Goal: Transaction & Acquisition: Purchase product/service

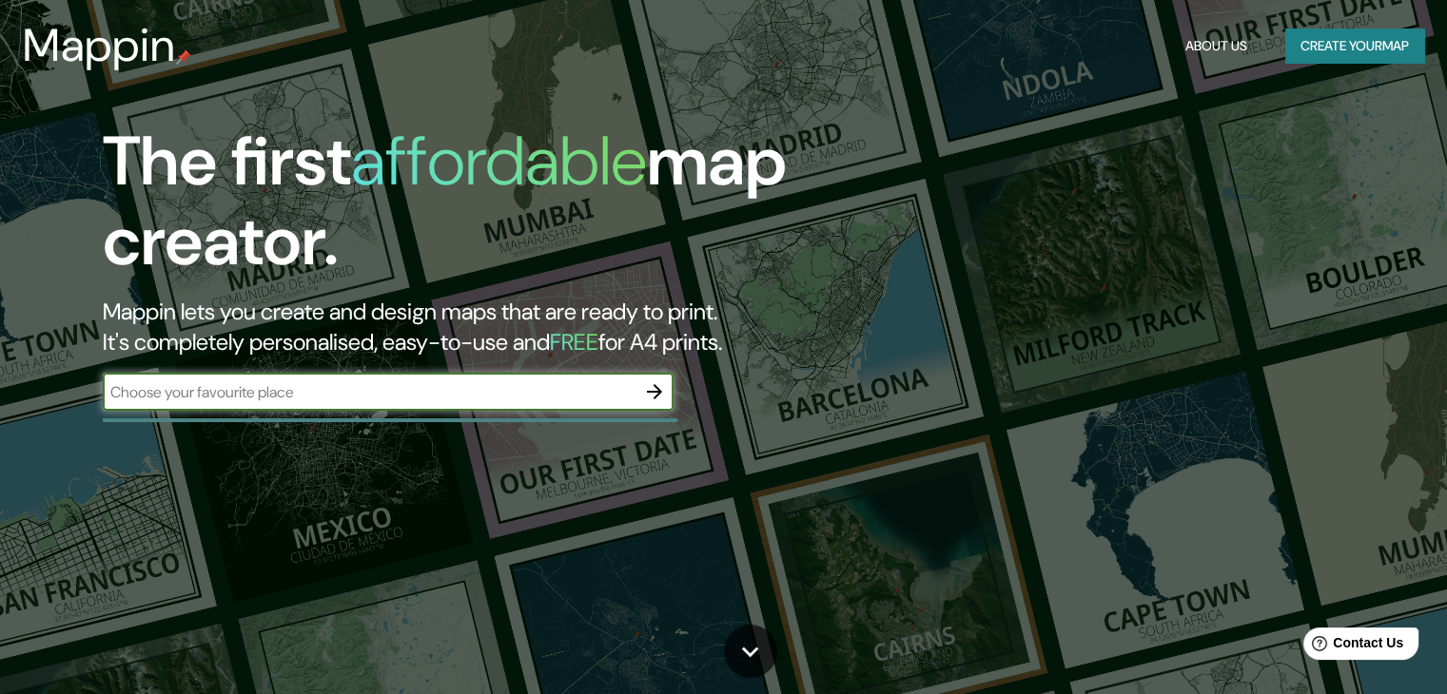
click at [539, 400] on input "text" at bounding box center [369, 392] width 533 height 22
paste input "Vals, [GEOGRAPHIC_DATA]"
type input "Vals, [GEOGRAPHIC_DATA]"
click at [651, 389] on icon "button" at bounding box center [654, 392] width 23 height 23
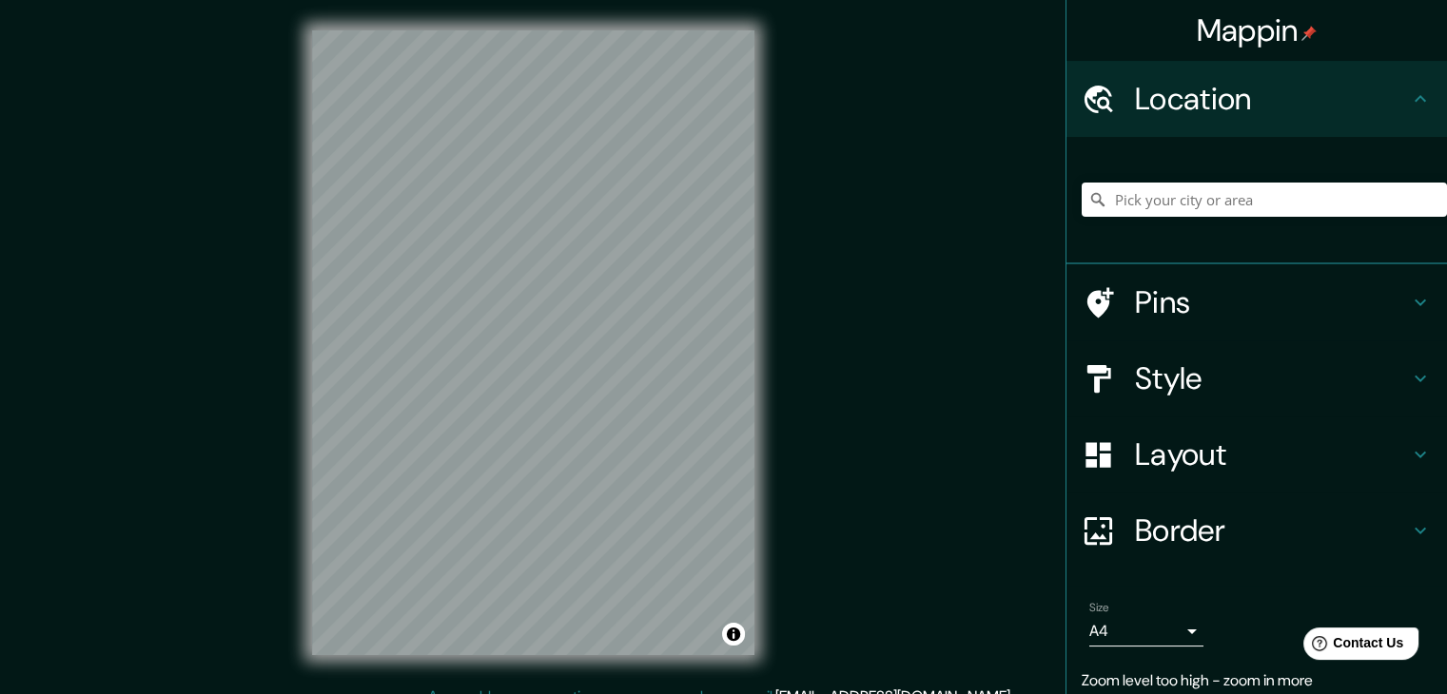
click at [1164, 95] on h4 "Location" at bounding box center [1272, 99] width 274 height 38
click at [1409, 92] on icon at bounding box center [1420, 99] width 23 height 23
click at [1222, 195] on input "Pick your city or area" at bounding box center [1264, 200] width 365 height 34
paste input "Vals, [GEOGRAPHIC_DATA]"
type input "Vals, Grisones, [GEOGRAPHIC_DATA]"
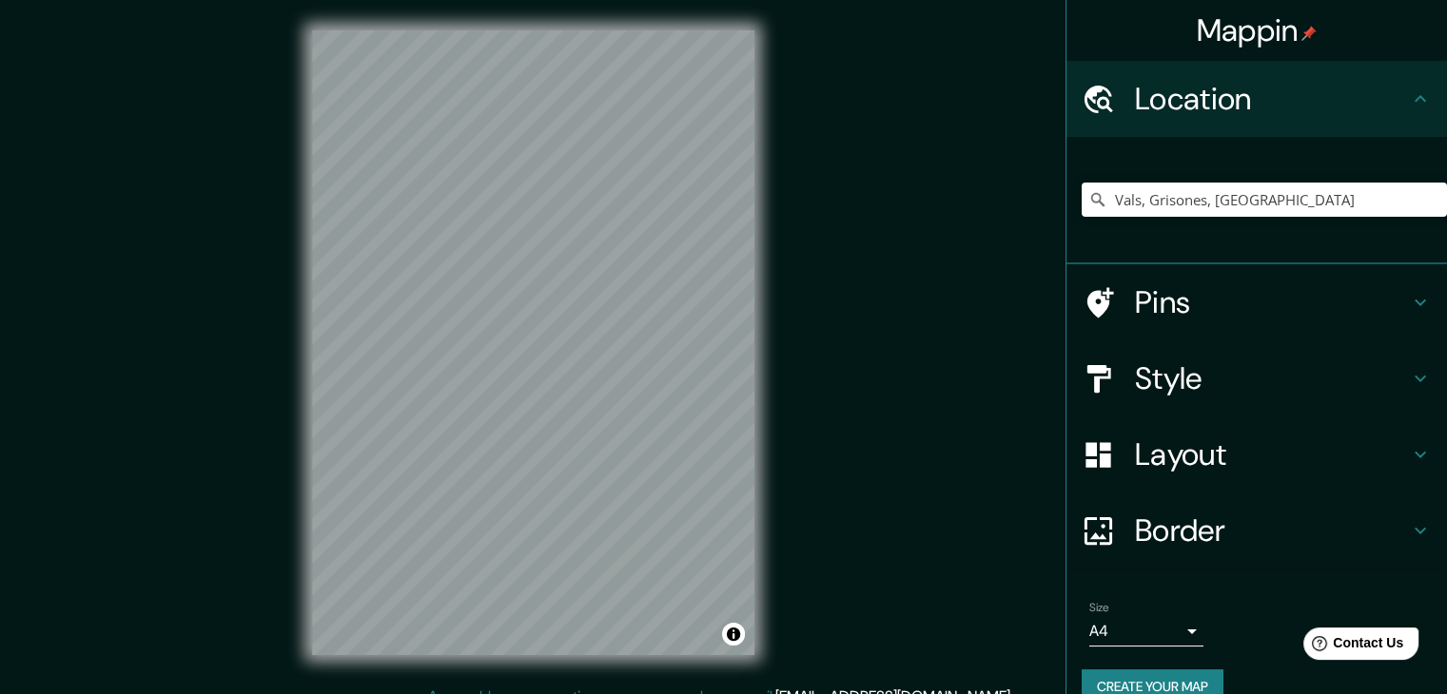
click at [1150, 317] on h4 "Pins" at bounding box center [1272, 302] width 274 height 38
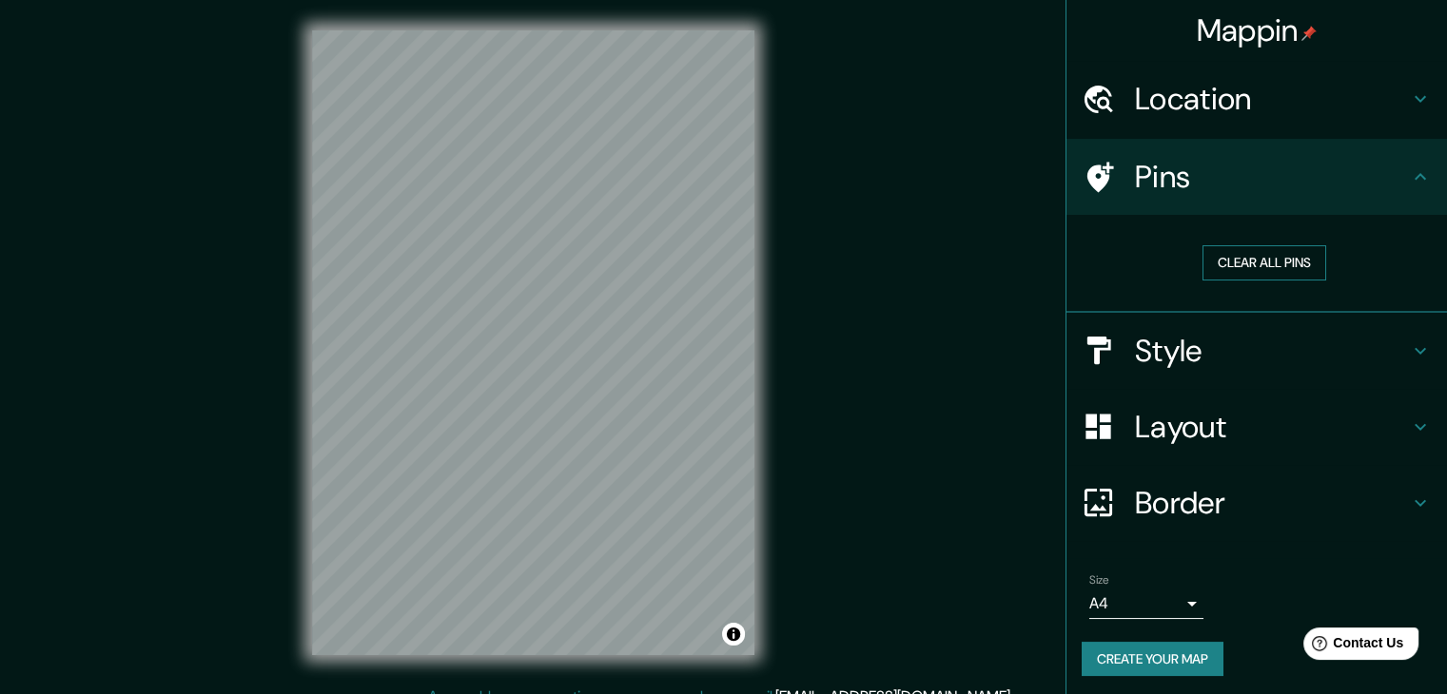
click at [1239, 265] on button "Clear all pins" at bounding box center [1264, 262] width 124 height 35
click at [1100, 177] on div at bounding box center [1108, 177] width 53 height 33
click at [1145, 367] on h4 "Style" at bounding box center [1272, 351] width 274 height 38
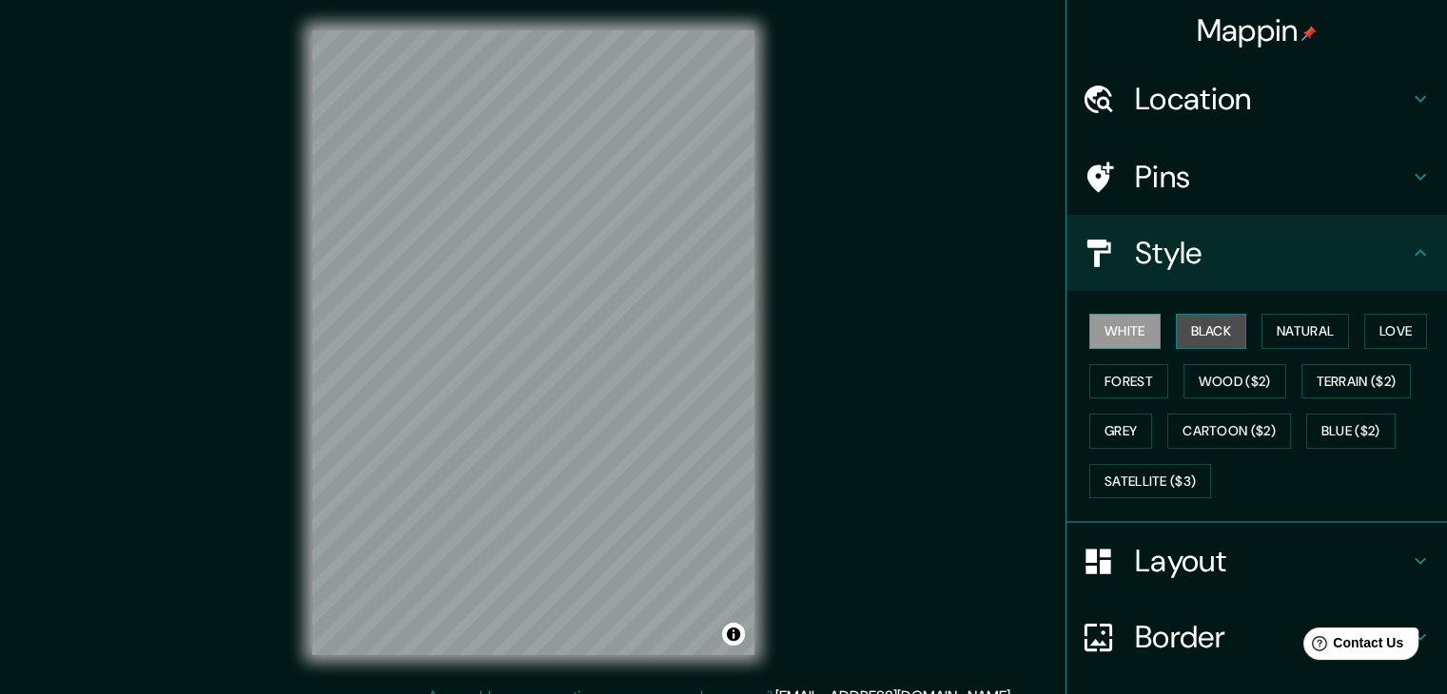
click at [1183, 342] on button "Black" at bounding box center [1211, 331] width 71 height 35
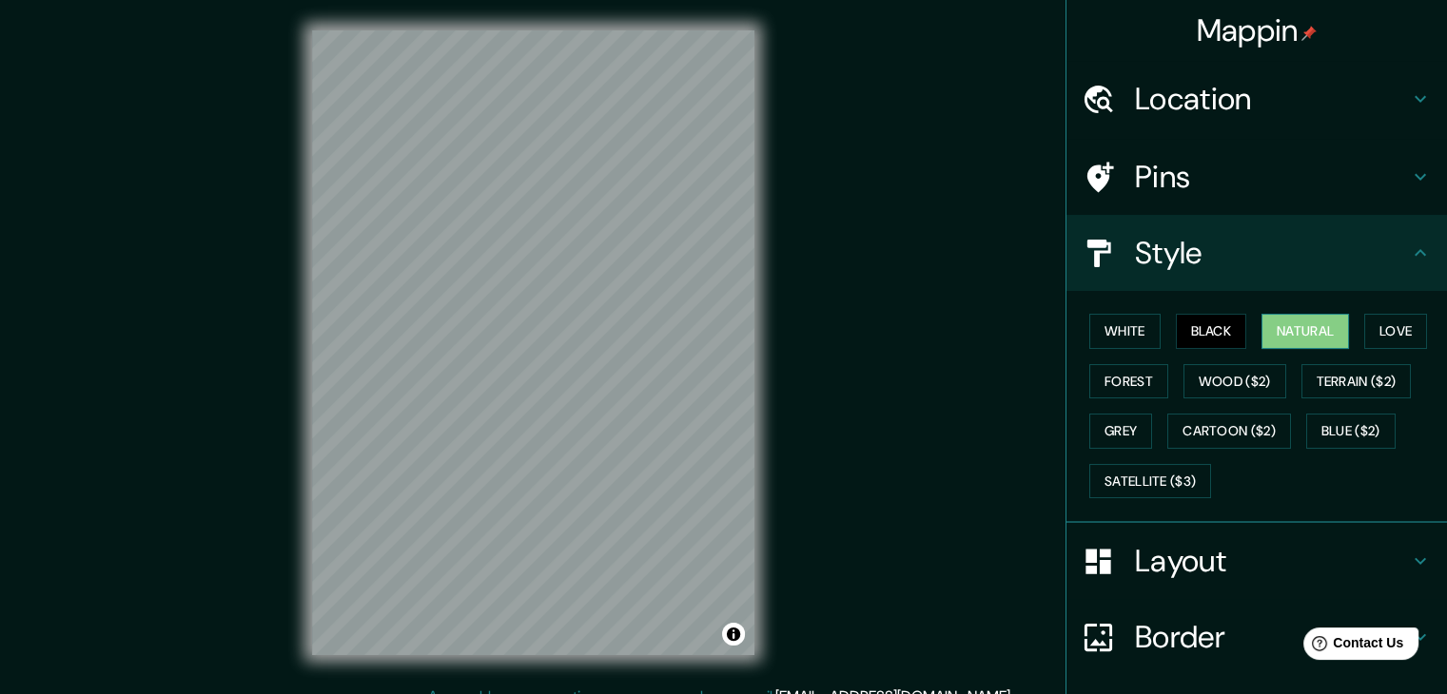
click at [1263, 321] on button "Natural" at bounding box center [1305, 331] width 88 height 35
click at [1379, 332] on button "Love" at bounding box center [1395, 331] width 63 height 35
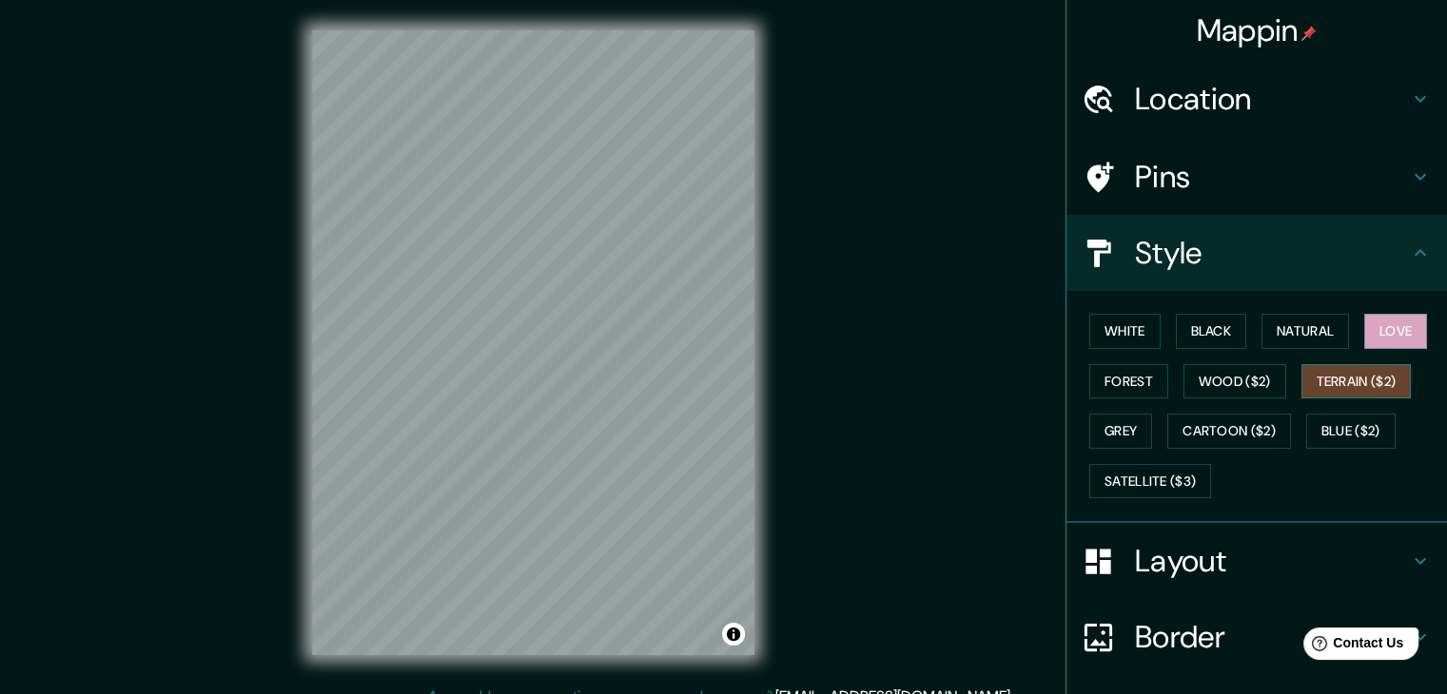
click at [1366, 382] on button "Terrain ($2)" at bounding box center [1356, 381] width 110 height 35
click at [1343, 436] on button "Blue ($2)" at bounding box center [1350, 431] width 89 height 35
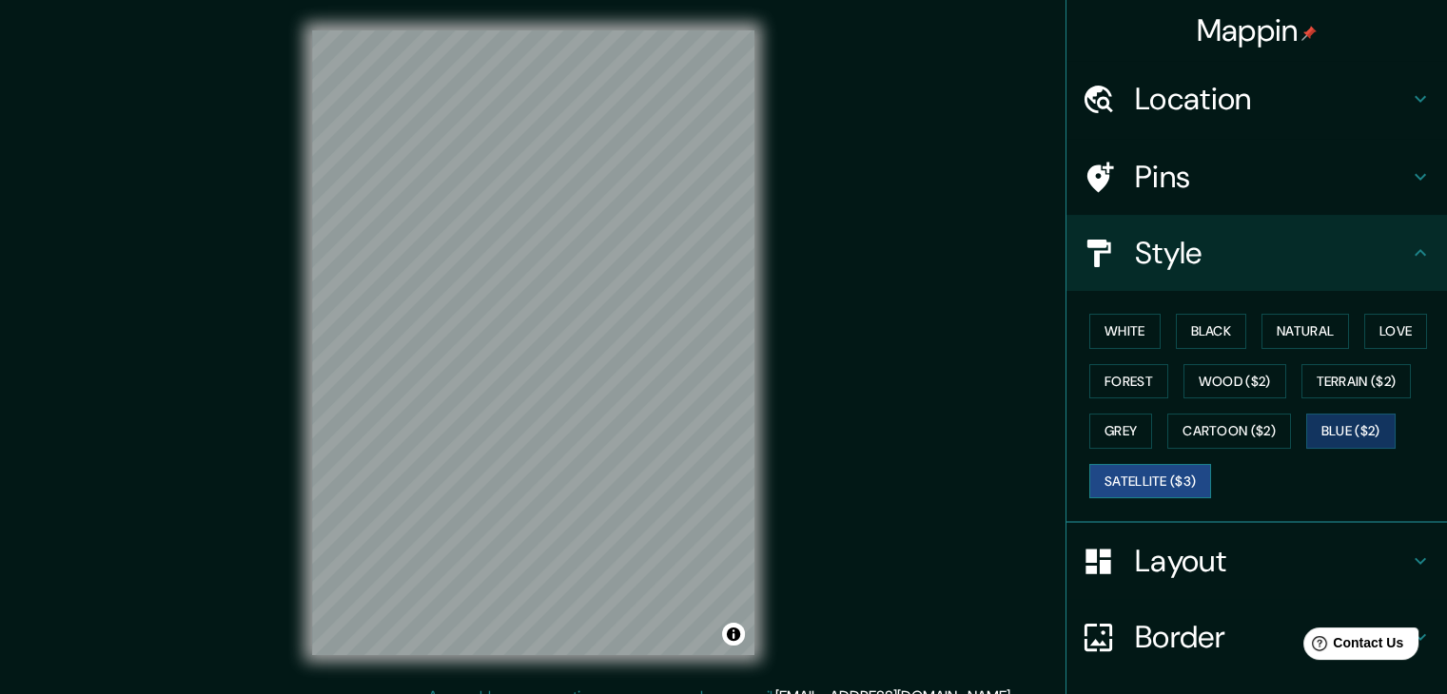
click at [1184, 472] on button "Satellite ($3)" at bounding box center [1150, 481] width 122 height 35
click at [1207, 436] on button "Cartoon ($2)" at bounding box center [1229, 431] width 124 height 35
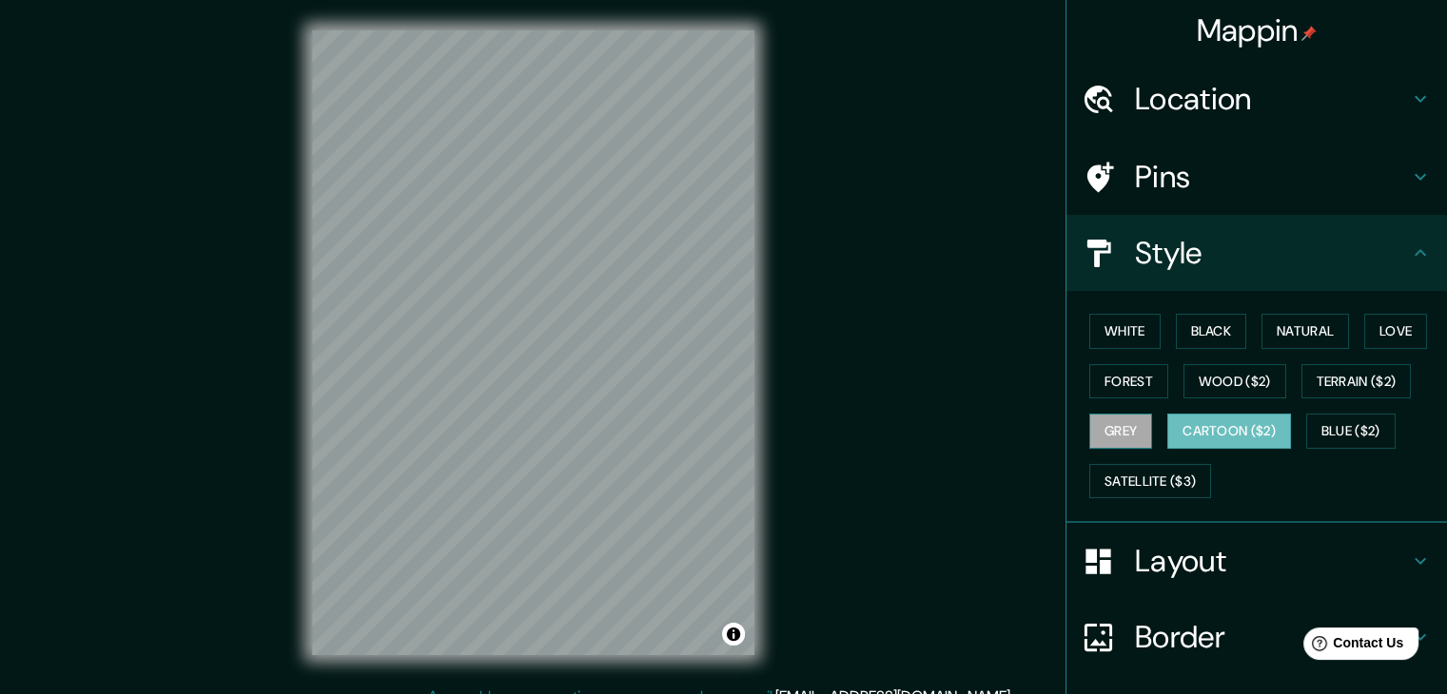
click at [1089, 433] on button "Grey" at bounding box center [1120, 431] width 63 height 35
click at [1103, 381] on button "Forest" at bounding box center [1128, 381] width 79 height 35
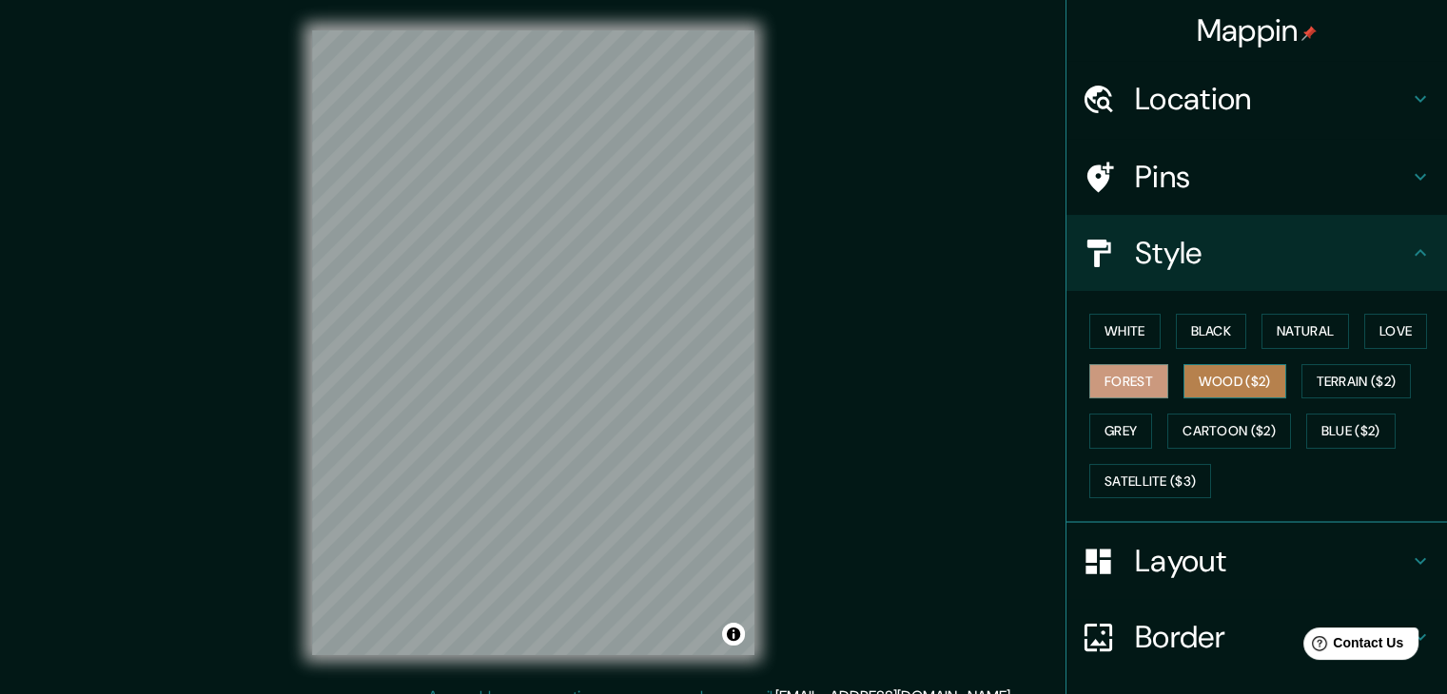
click at [1217, 378] on button "Wood ($2)" at bounding box center [1234, 381] width 103 height 35
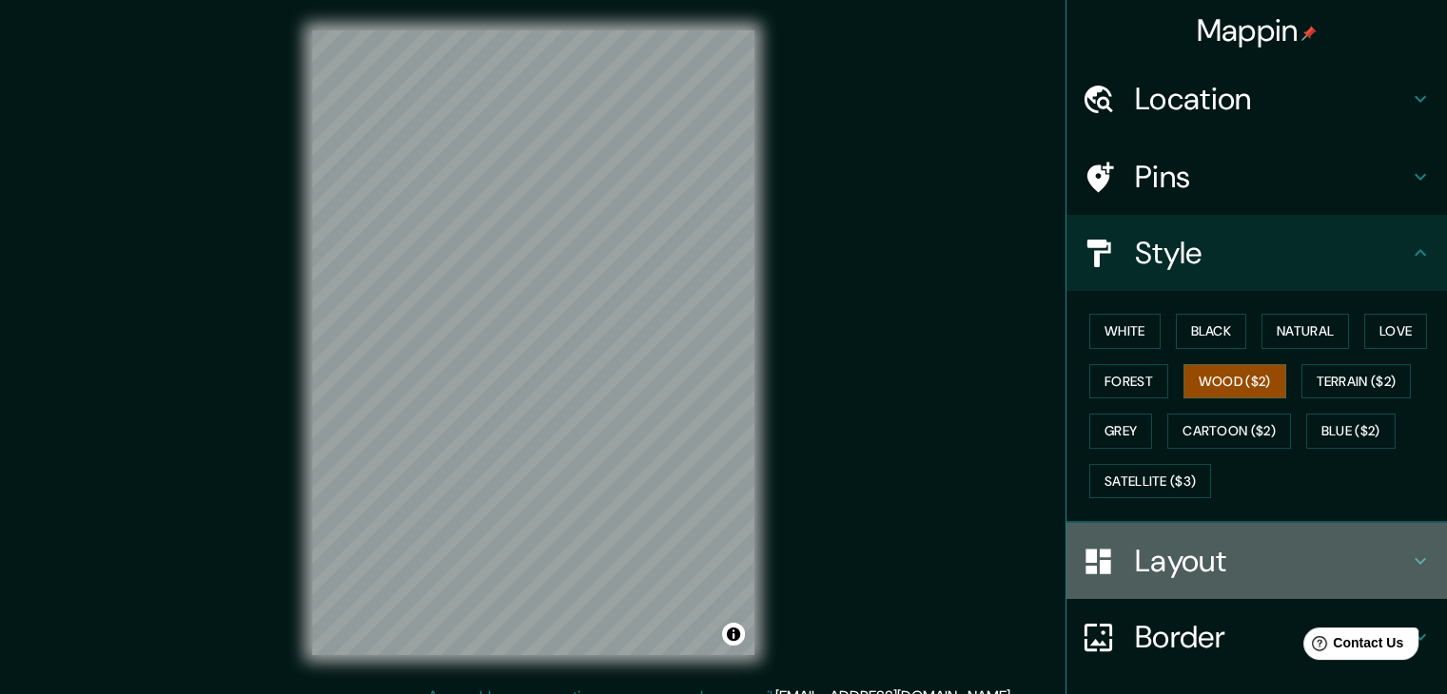
click at [1193, 556] on h4 "Layout" at bounding box center [1272, 561] width 274 height 38
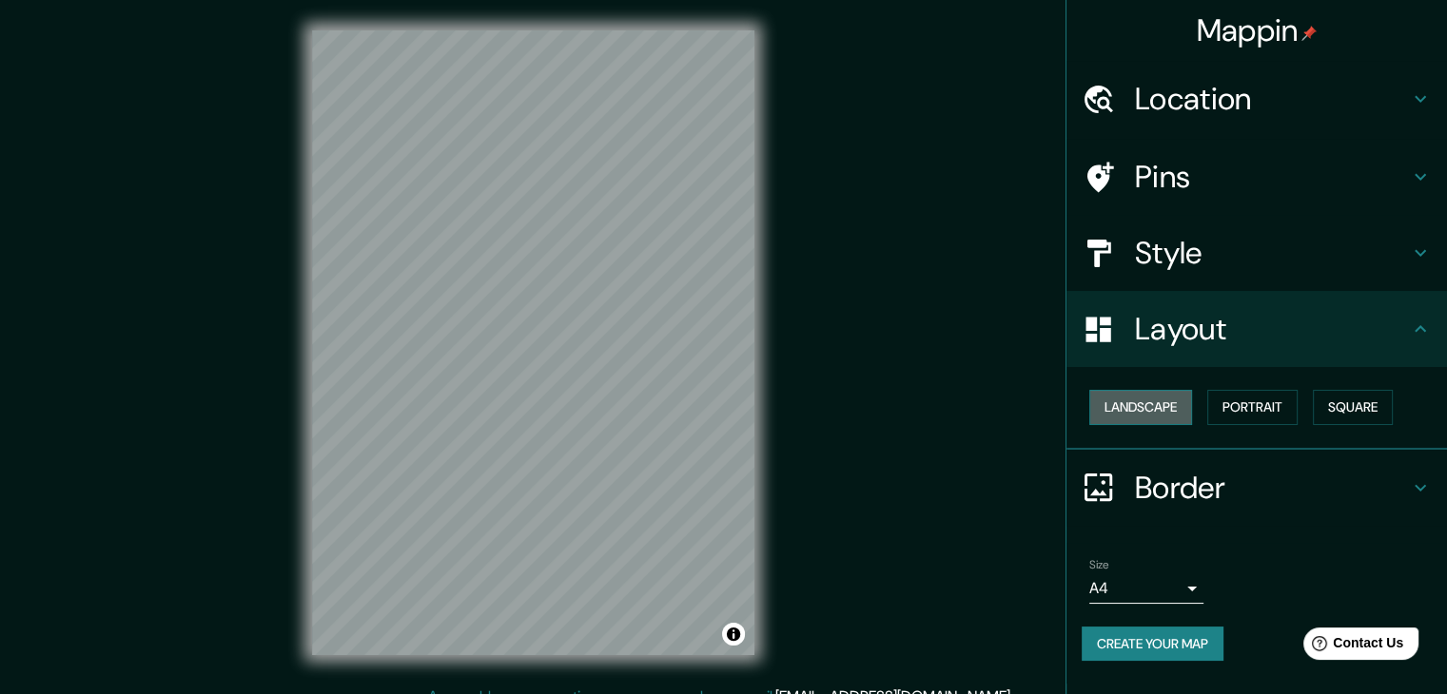
click at [1144, 402] on button "Landscape" at bounding box center [1140, 407] width 103 height 35
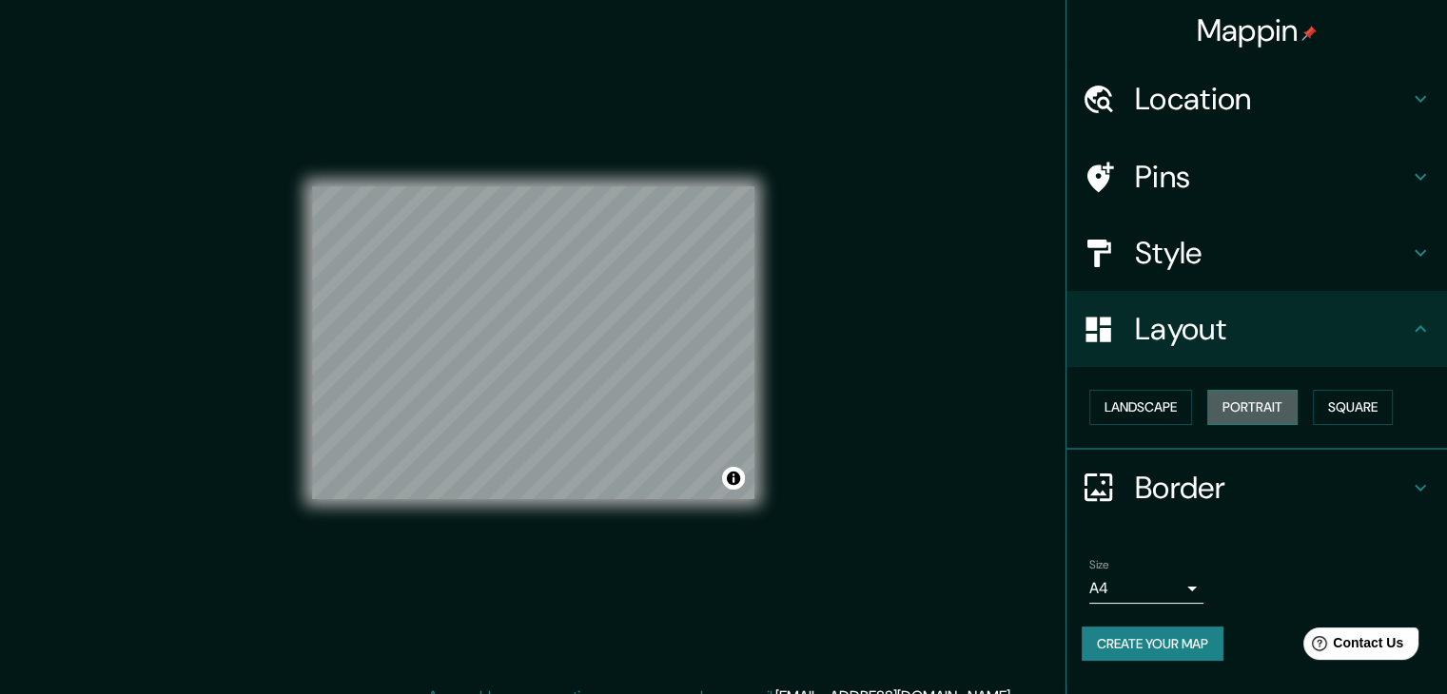
click at [1235, 405] on button "Portrait" at bounding box center [1252, 407] width 90 height 35
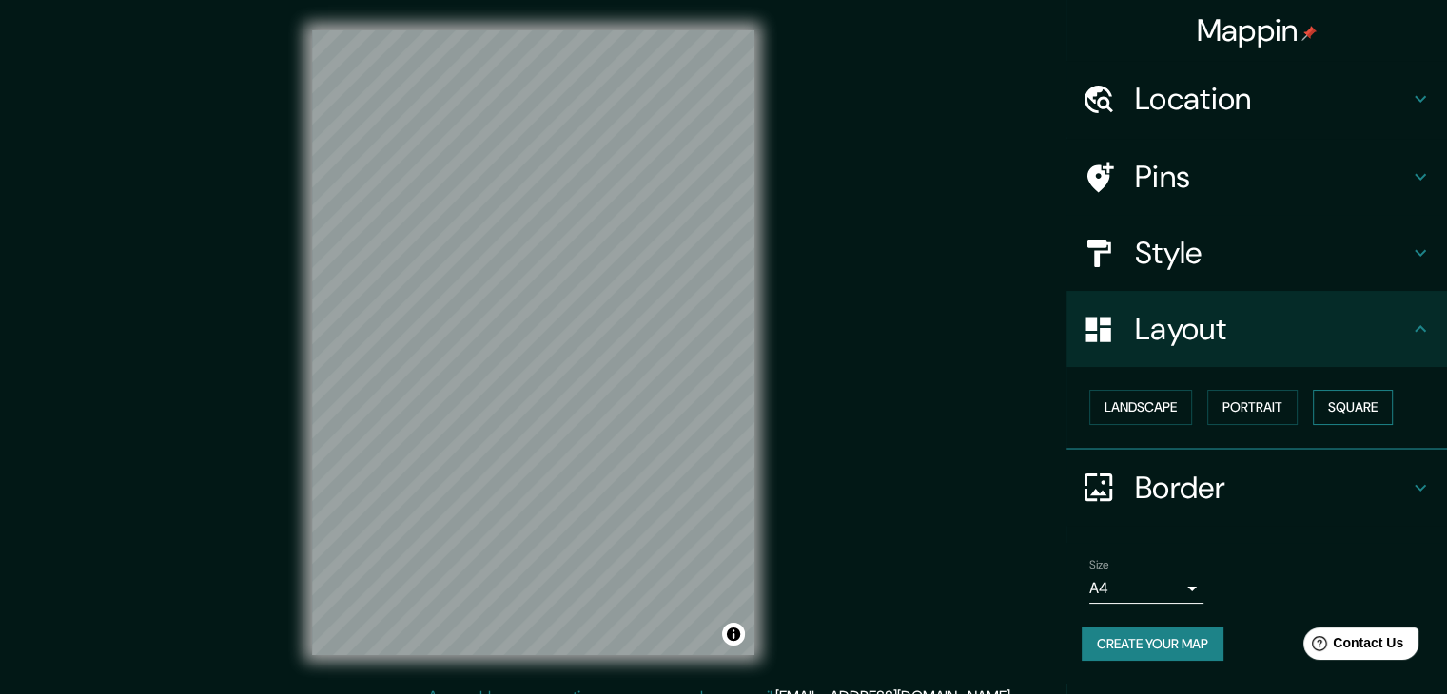
click at [1376, 403] on button "Square" at bounding box center [1353, 407] width 80 height 35
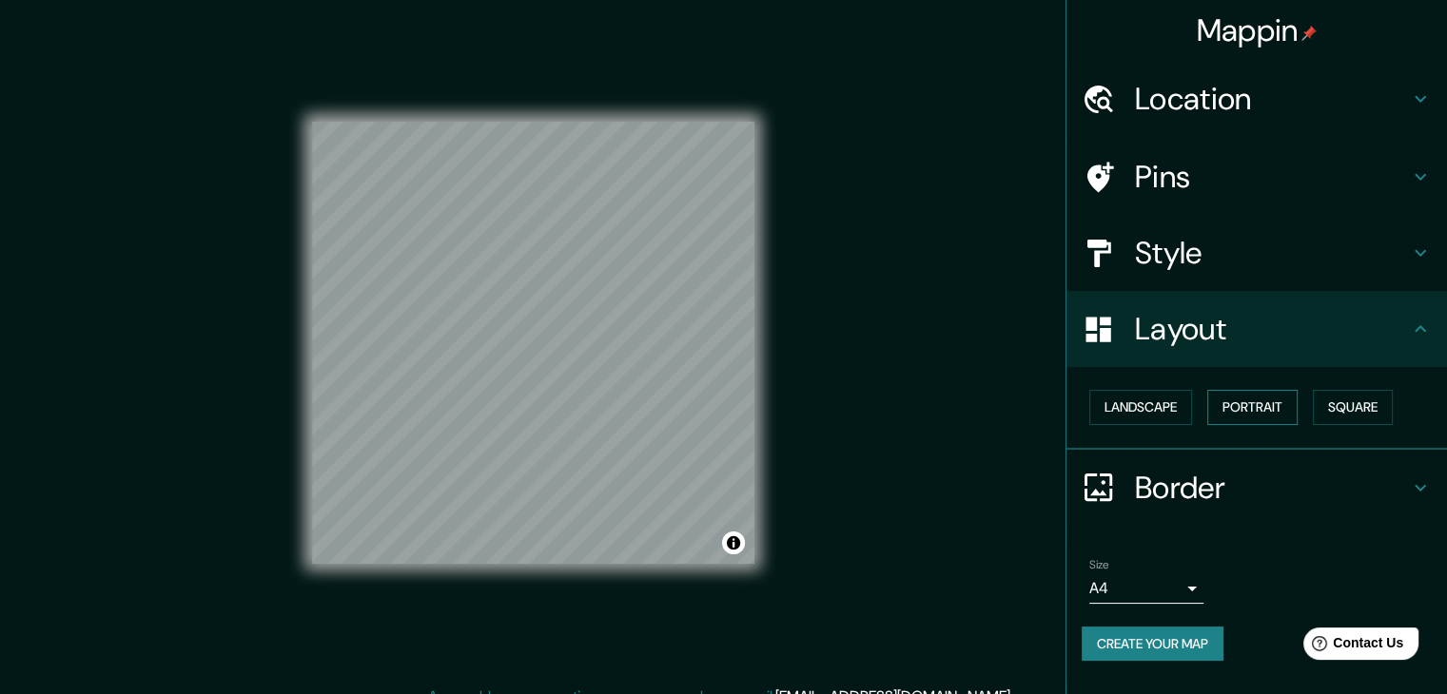
click at [1244, 404] on button "Portrait" at bounding box center [1252, 407] width 90 height 35
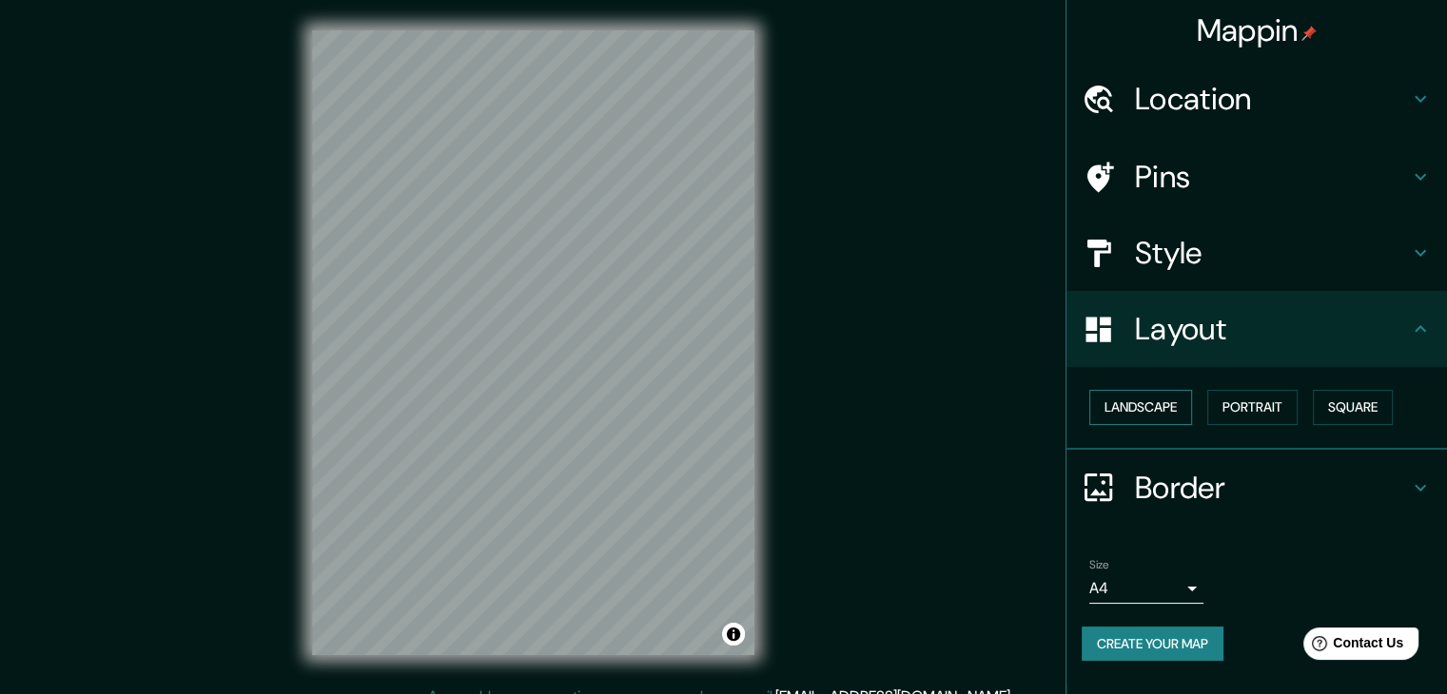
click at [1142, 400] on button "Landscape" at bounding box center [1140, 407] width 103 height 35
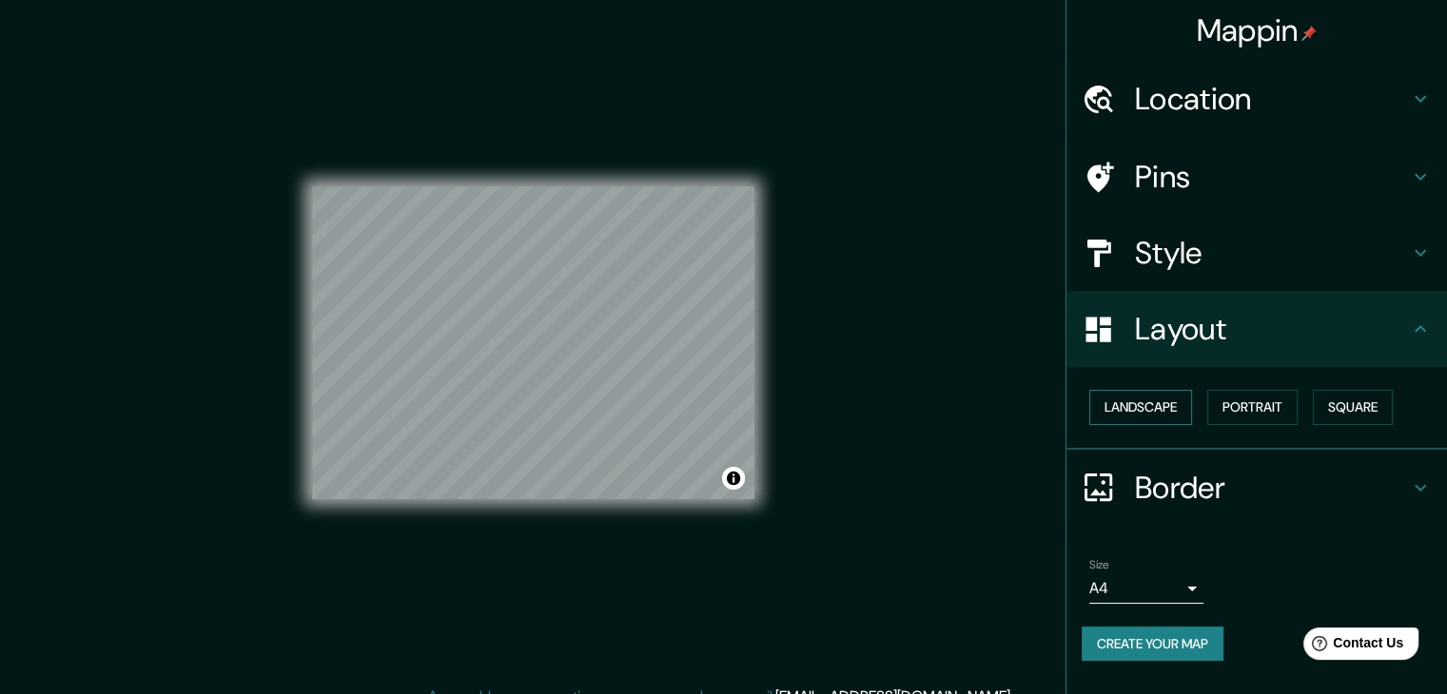
click at [1165, 412] on button "Landscape" at bounding box center [1140, 407] width 103 height 35
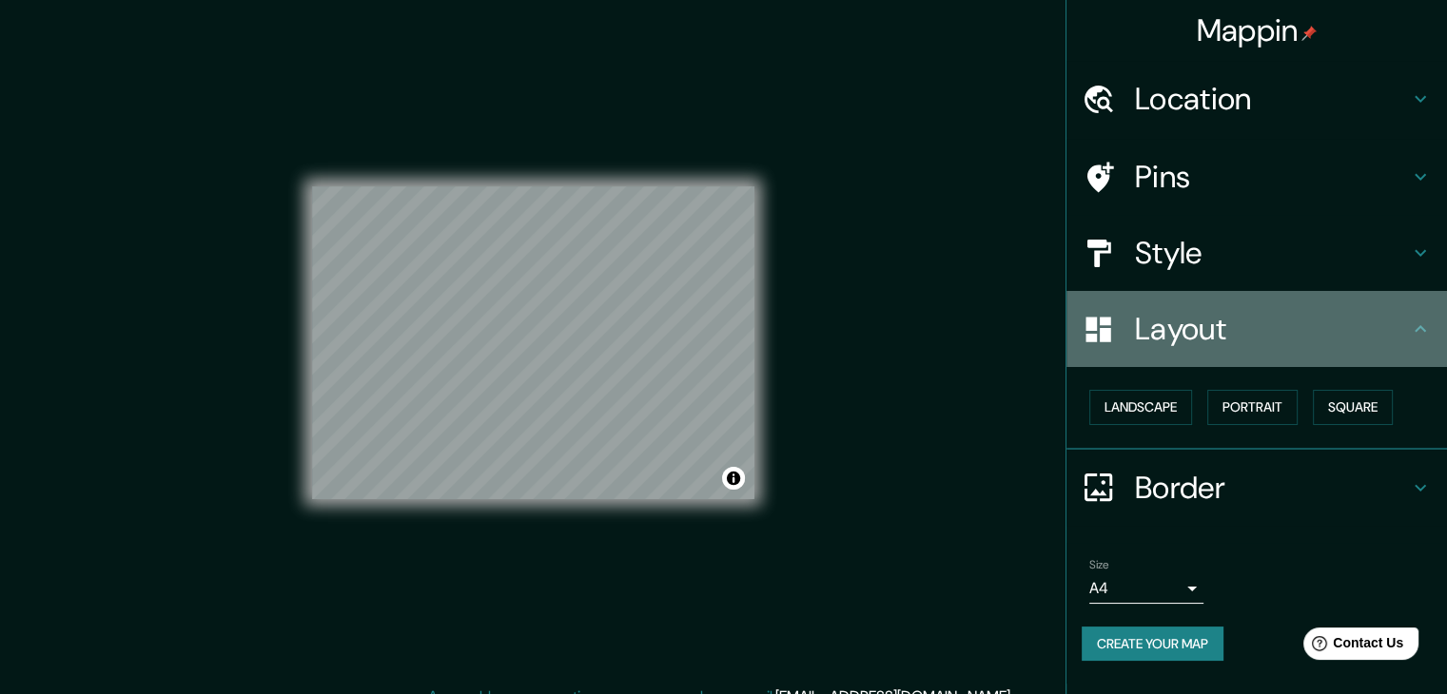
click at [1215, 319] on h4 "Layout" at bounding box center [1272, 329] width 274 height 38
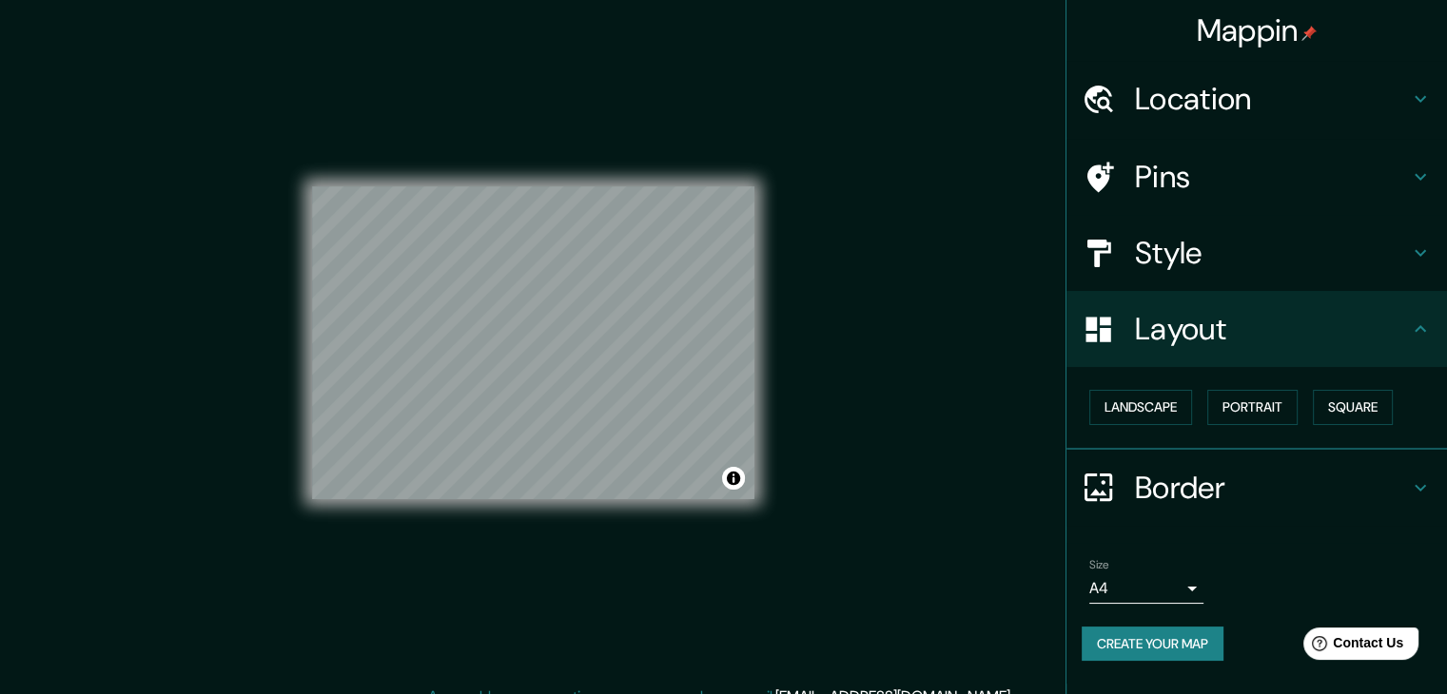
click at [1180, 482] on h4 "Border" at bounding box center [1272, 488] width 274 height 38
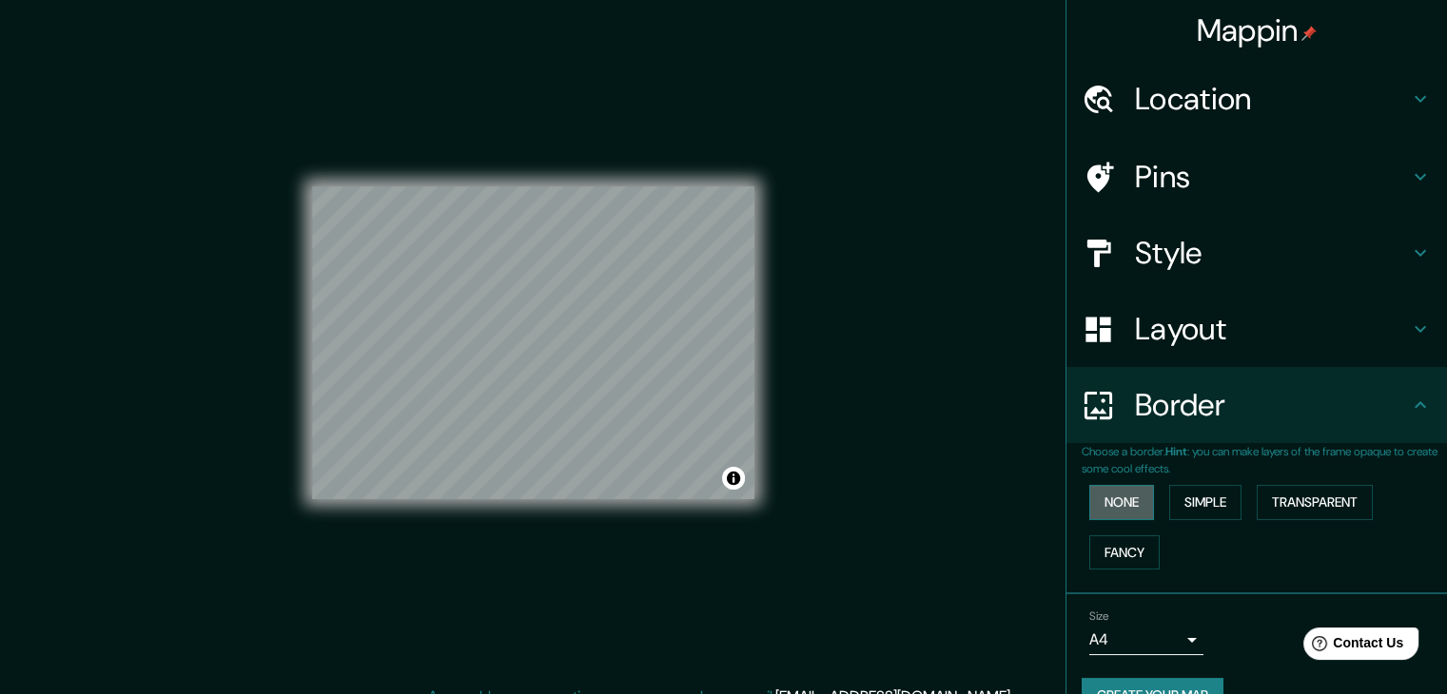
click at [1118, 508] on button "None" at bounding box center [1121, 502] width 65 height 35
click at [1177, 502] on button "Simple" at bounding box center [1205, 502] width 72 height 35
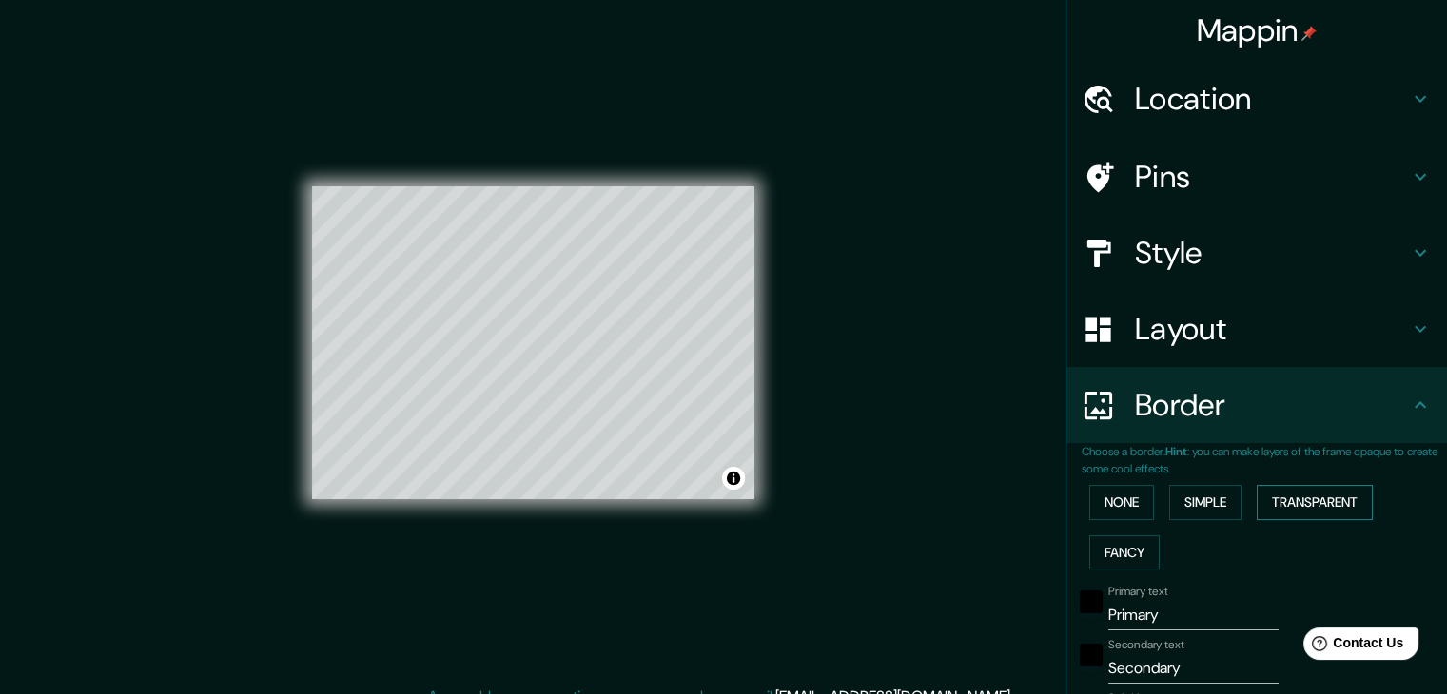
click at [1290, 507] on button "Transparent" at bounding box center [1315, 502] width 116 height 35
click at [1123, 556] on button "Fancy" at bounding box center [1124, 553] width 70 height 35
click at [1115, 506] on button "None" at bounding box center [1121, 502] width 65 height 35
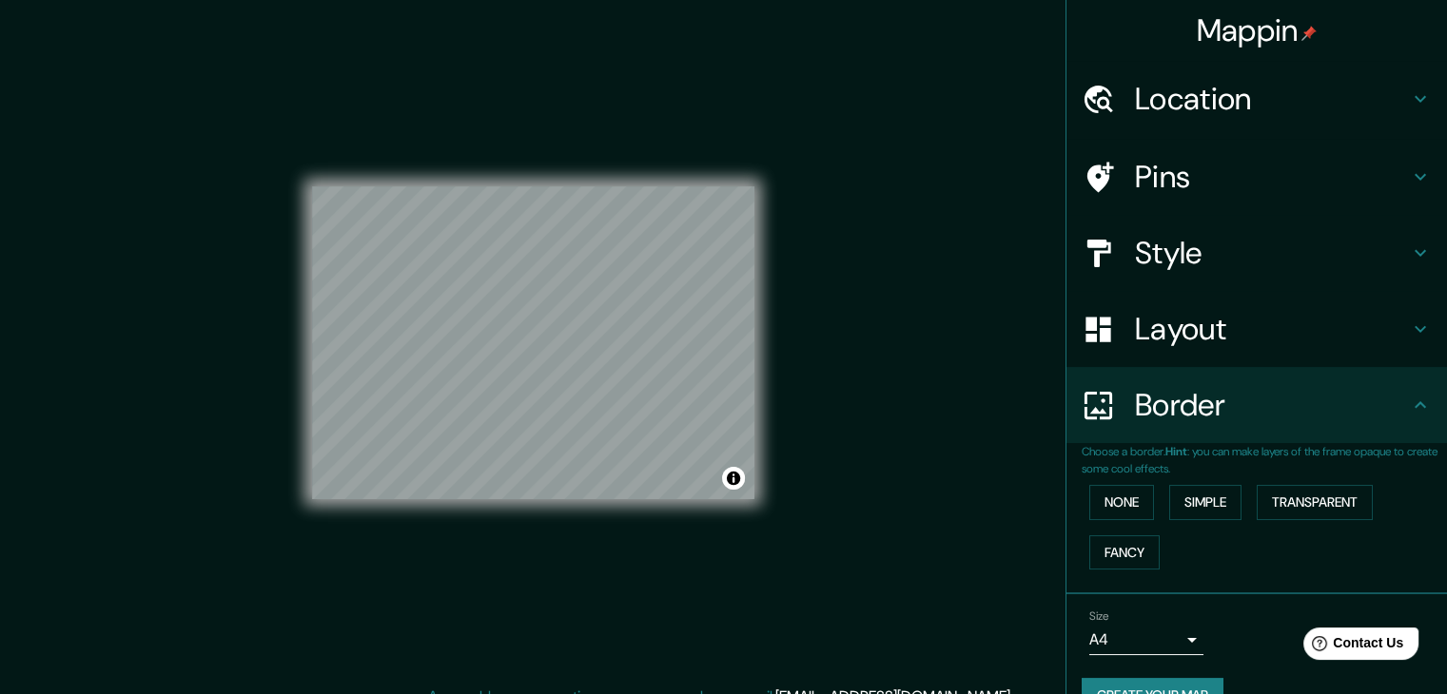
click at [1142, 423] on h4 "Border" at bounding box center [1272, 405] width 274 height 38
click at [1171, 335] on h4 "Layout" at bounding box center [1272, 329] width 274 height 38
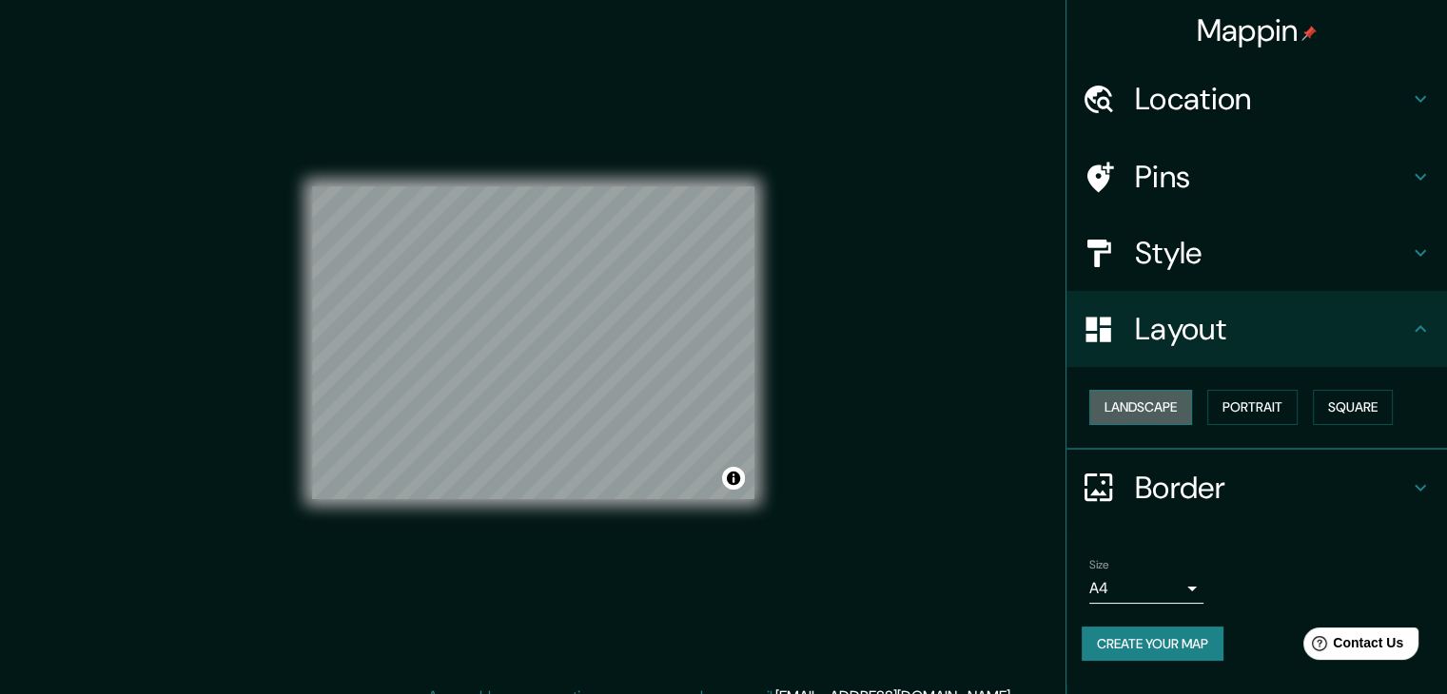
click at [1170, 400] on button "Landscape" at bounding box center [1140, 407] width 103 height 35
click at [1238, 400] on button "Portrait" at bounding box center [1252, 407] width 90 height 35
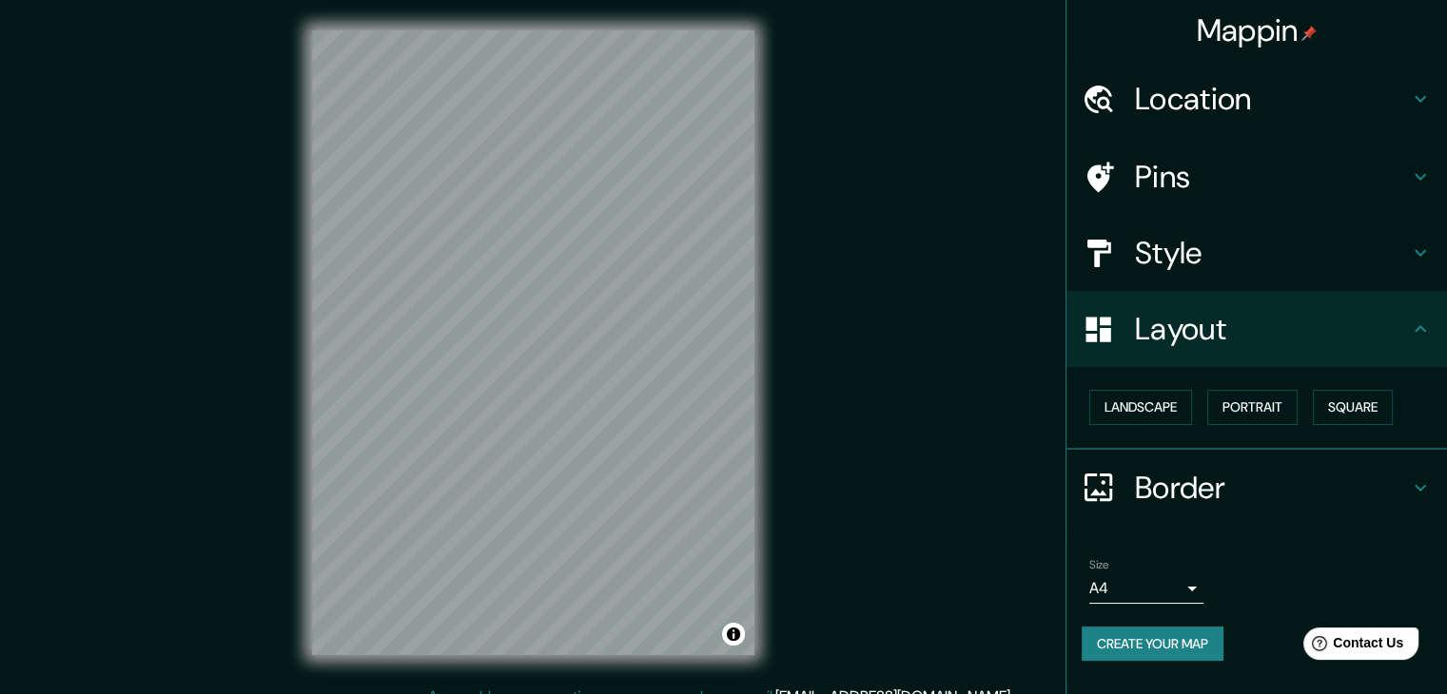
click at [1187, 264] on h4 "Style" at bounding box center [1272, 253] width 274 height 38
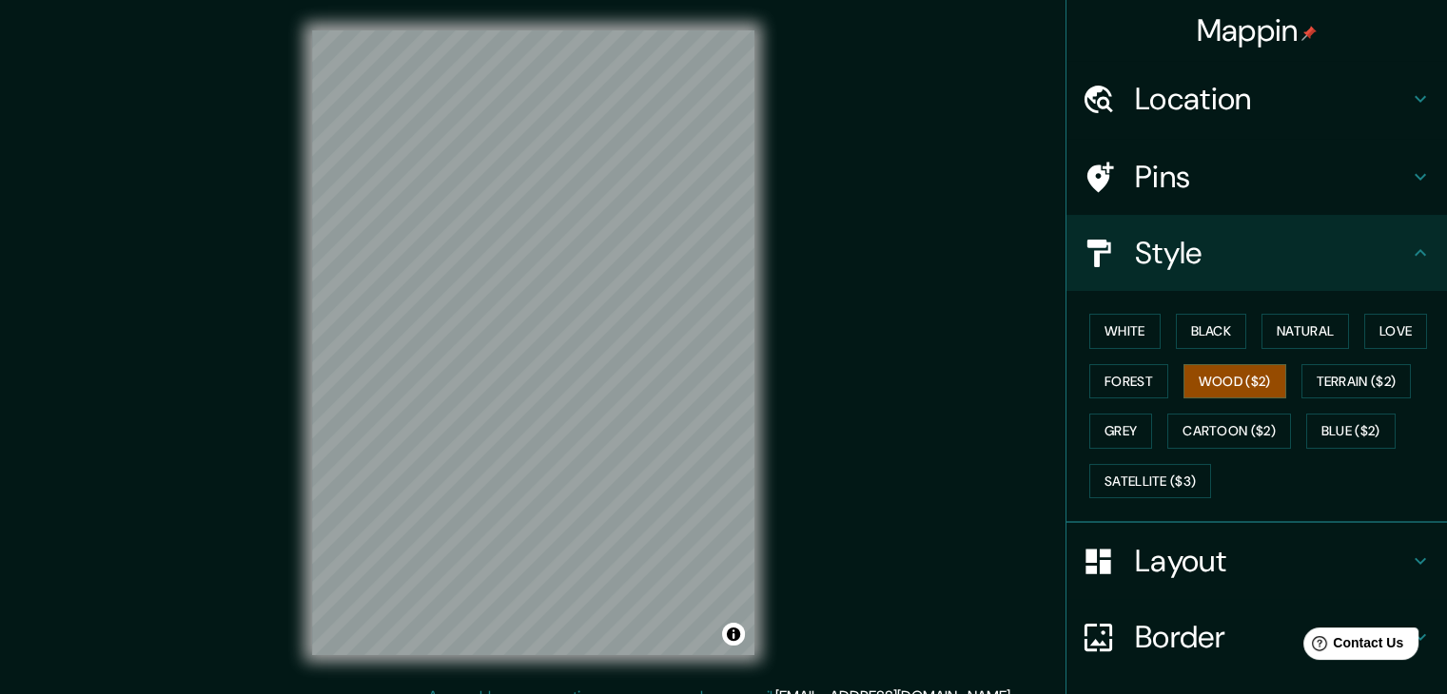
click at [1165, 172] on h4 "Pins" at bounding box center [1272, 177] width 274 height 38
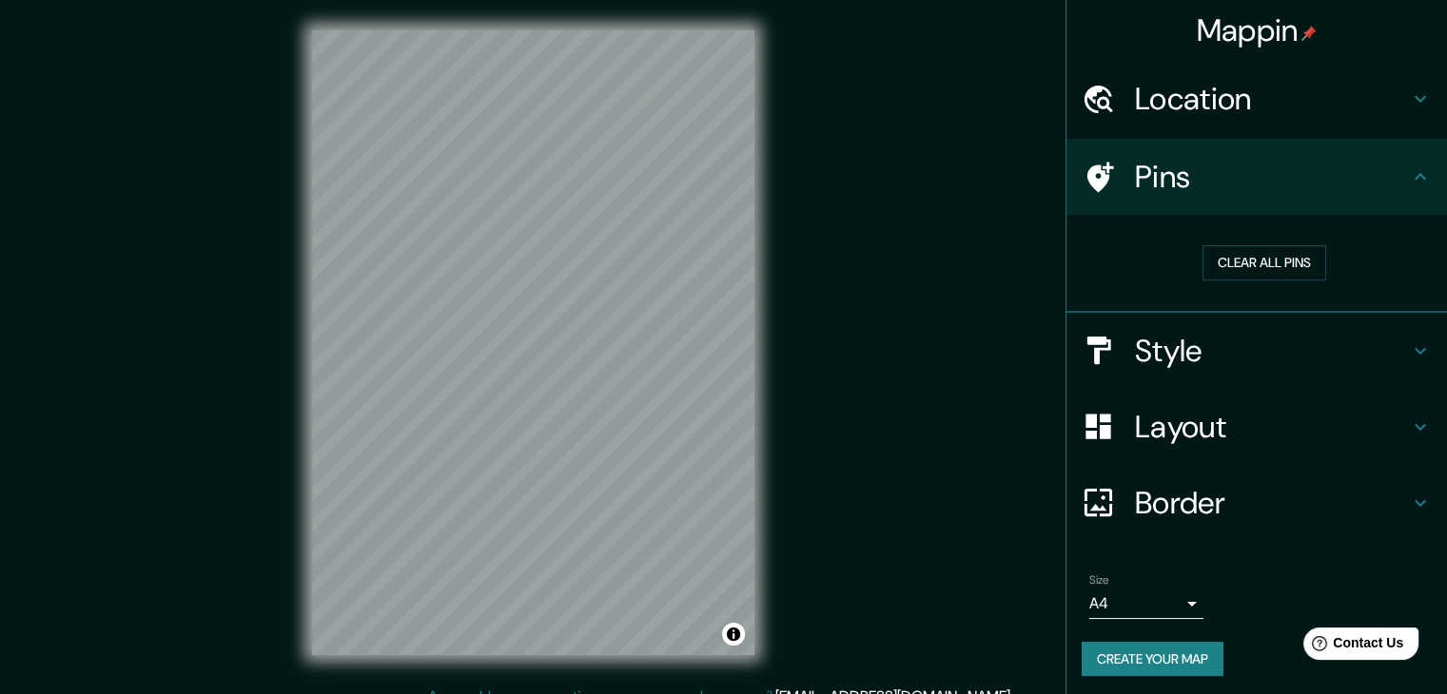
click at [574, 337] on div "Mappin Location [GEOGRAPHIC_DATA], [GEOGRAPHIC_DATA], [GEOGRAPHIC_DATA] Vals Gr…" at bounding box center [723, 358] width 1447 height 716
click at [1209, 267] on button "Clear all pins" at bounding box center [1264, 262] width 124 height 35
click at [1214, 332] on h4 "Style" at bounding box center [1272, 351] width 274 height 38
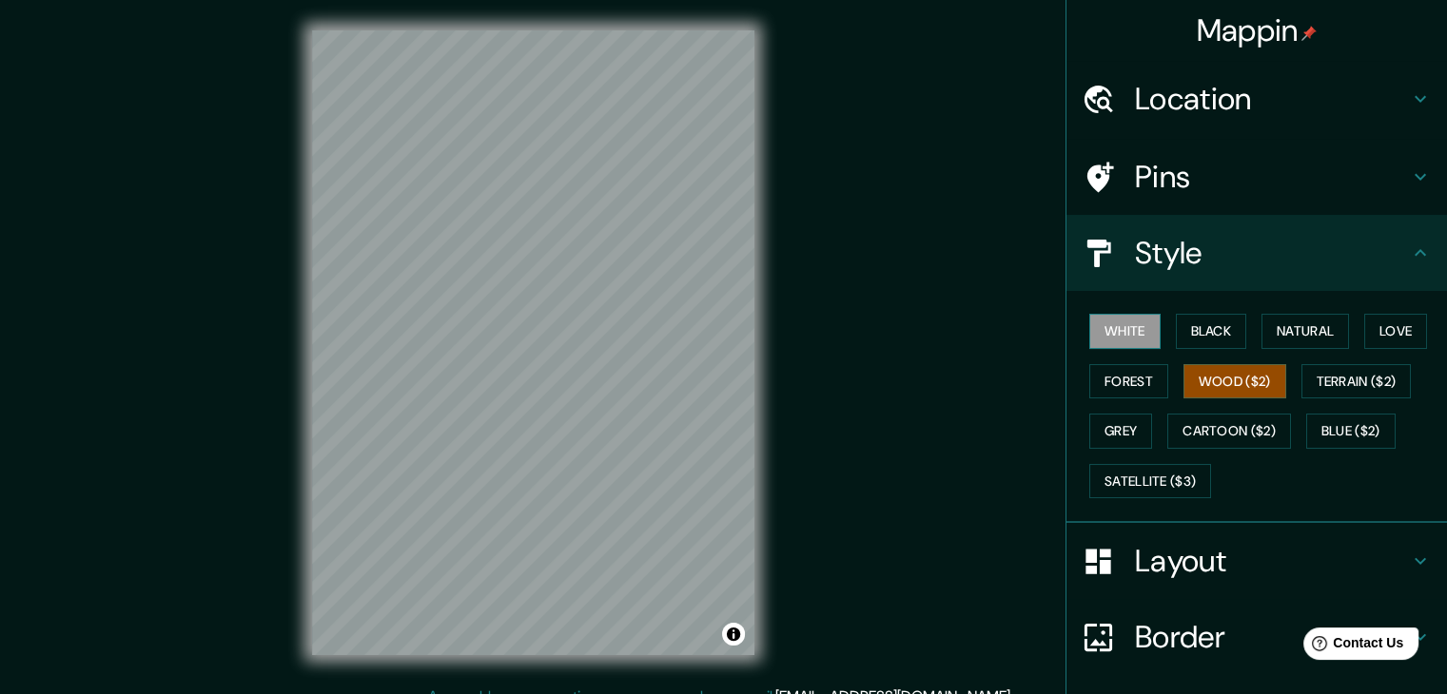
click at [1128, 339] on button "White" at bounding box center [1124, 331] width 71 height 35
click at [1195, 343] on button "Black" at bounding box center [1211, 331] width 71 height 35
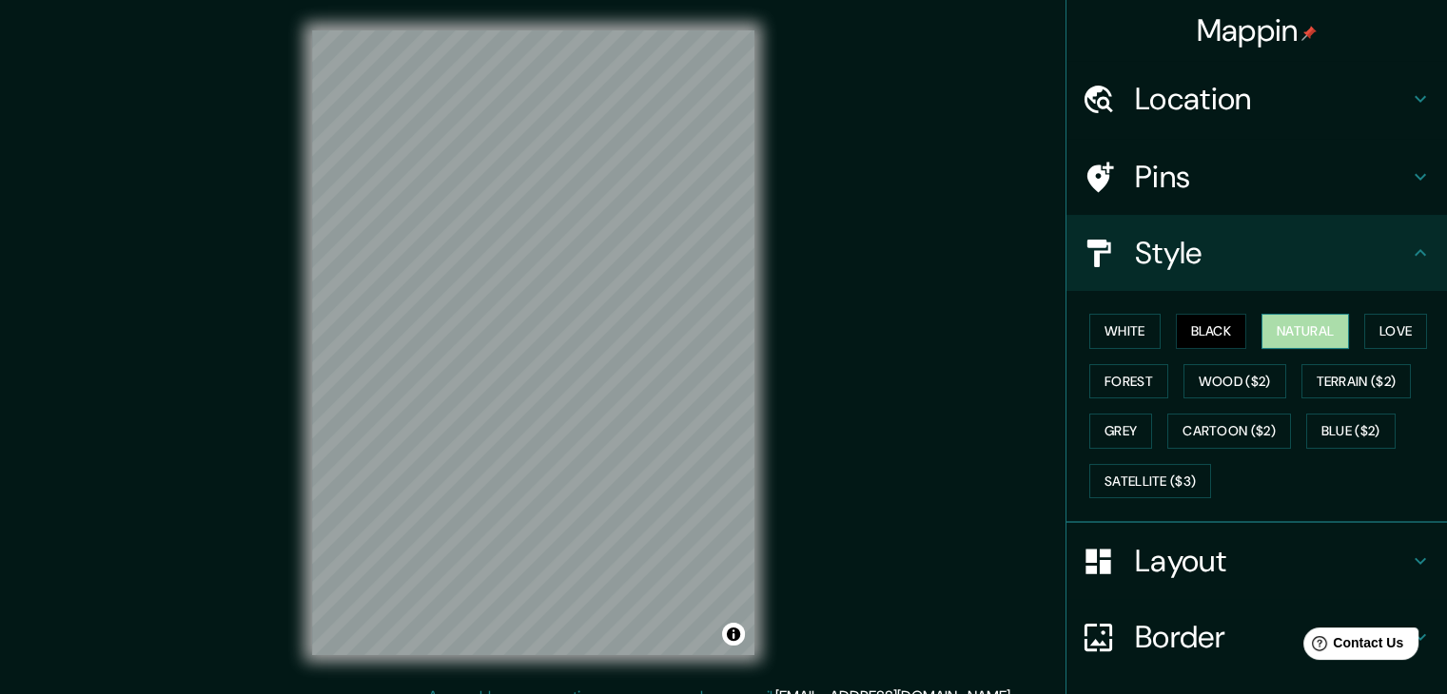
click at [1280, 332] on button "Natural" at bounding box center [1305, 331] width 88 height 35
click at [1364, 340] on button "Love" at bounding box center [1395, 331] width 63 height 35
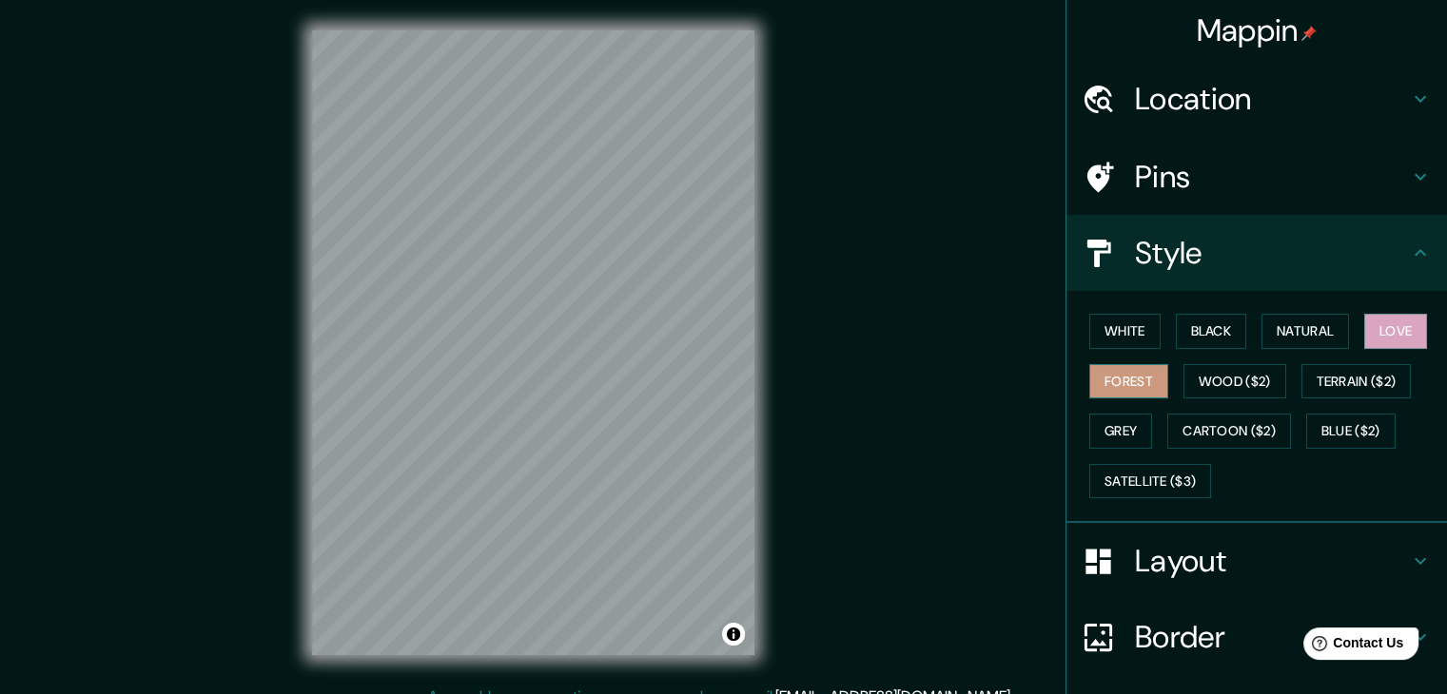
click at [1118, 380] on button "Forest" at bounding box center [1128, 381] width 79 height 35
click at [1233, 378] on button "Wood ($2)" at bounding box center [1234, 381] width 103 height 35
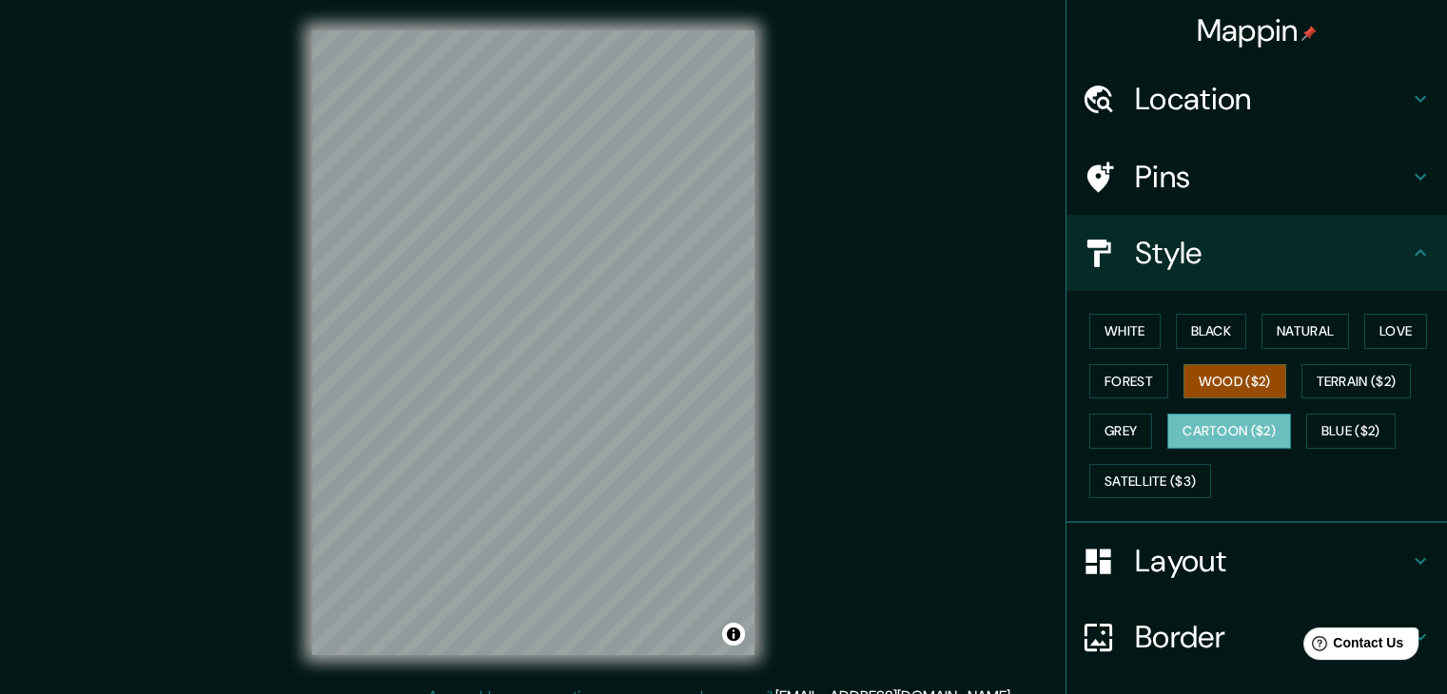
click at [1318, 378] on button "Terrain ($2)" at bounding box center [1356, 381] width 110 height 35
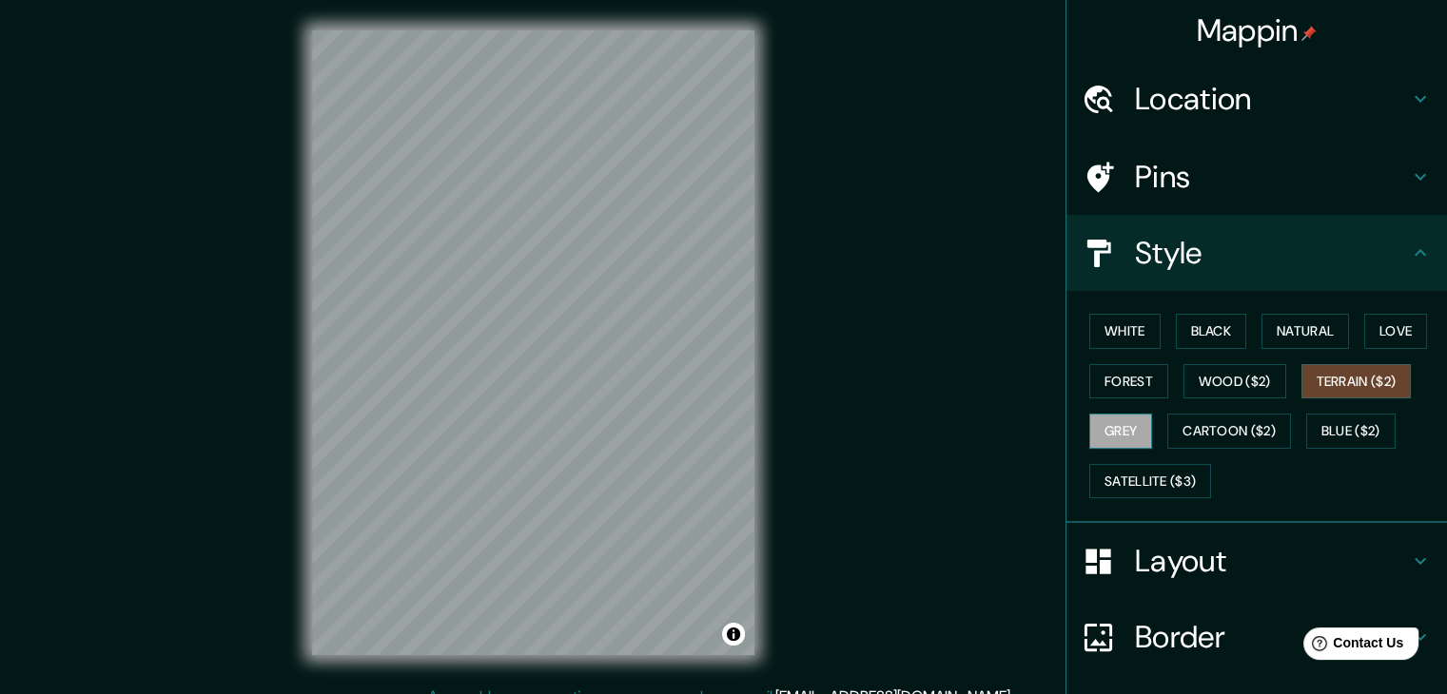
click at [1108, 432] on button "Grey" at bounding box center [1120, 431] width 63 height 35
